Goal: Information Seeking & Learning: Learn about a topic

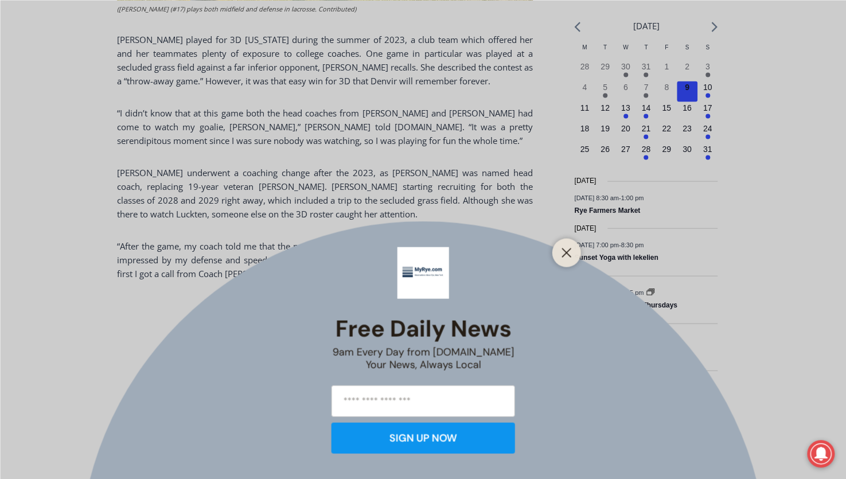
scroll to position [1326, 0]
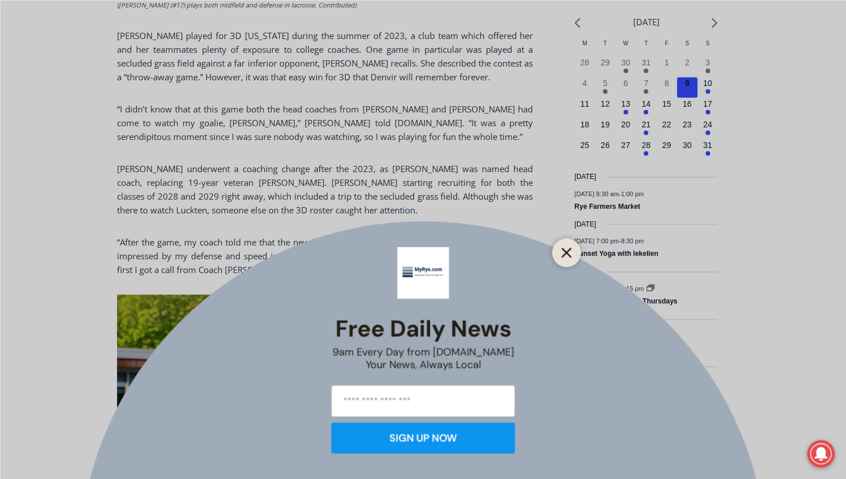
click at [566, 250] on icon "Close" at bounding box center [567, 252] width 10 height 10
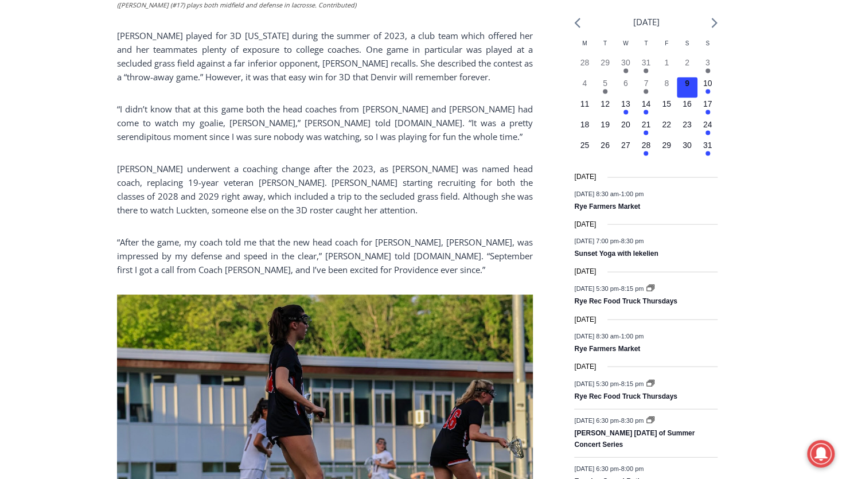
click at [86, 173] on div "Home > Sports > [PERSON_NAME] Path to Division 1 Lacrosse is Proof That Someone…" at bounding box center [423, 435] width 846 height 2910
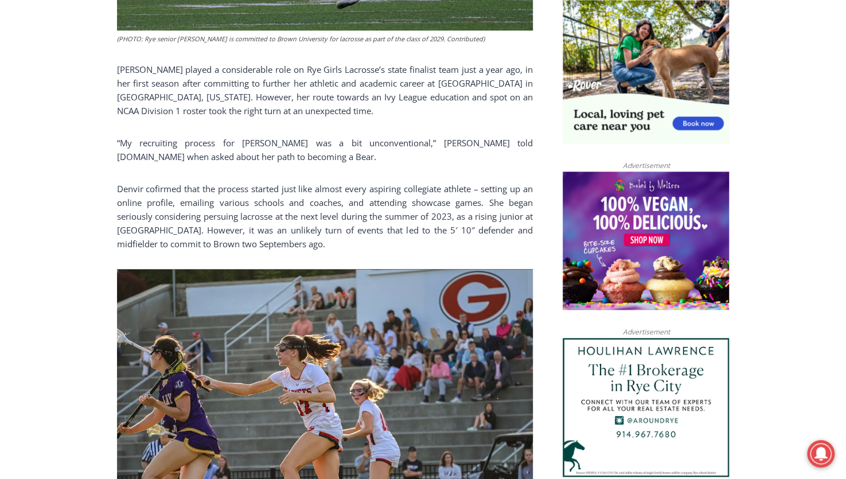
scroll to position [775, 0]
